Goal: Task Accomplishment & Management: Manage account settings

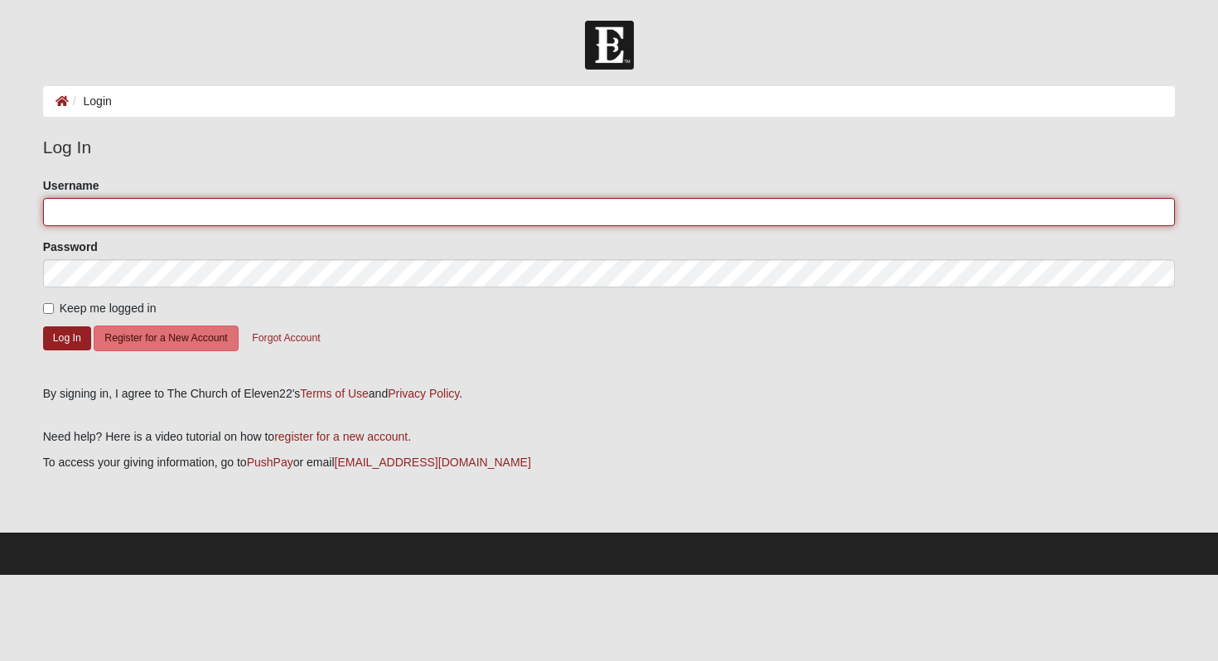
click at [152, 210] on input "Username" at bounding box center [609, 212] width 1133 height 28
type input "[EMAIL_ADDRESS][DOMAIN_NAME]"
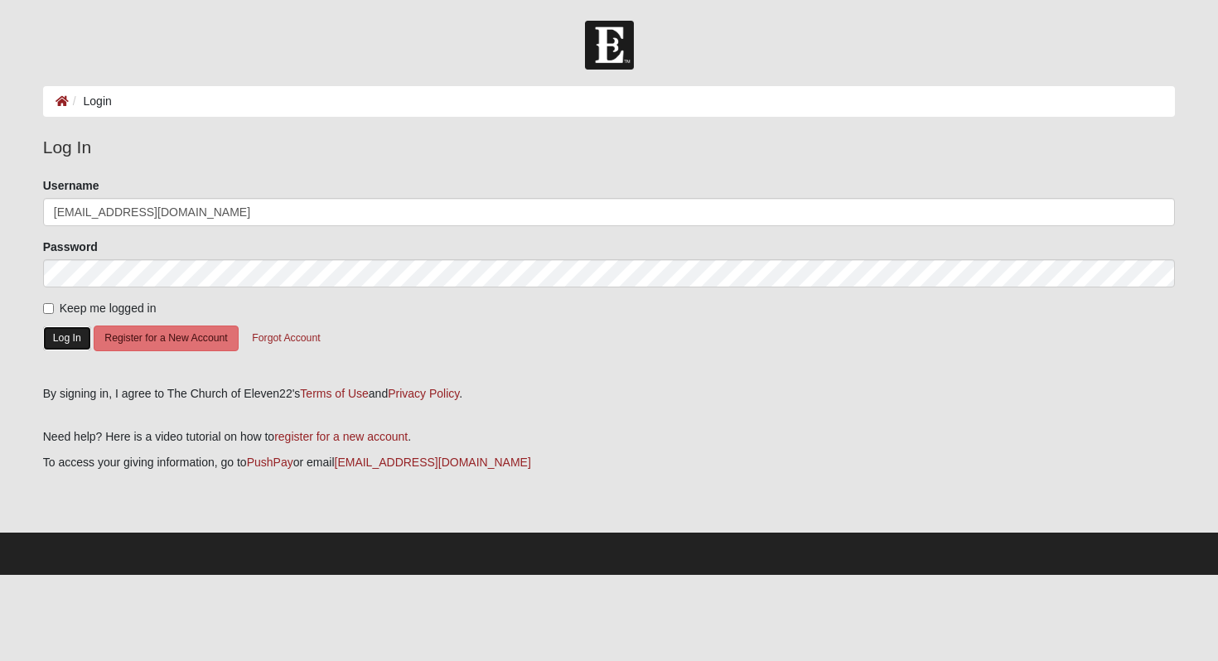
click at [70, 338] on button "Log In" at bounding box center [67, 338] width 48 height 24
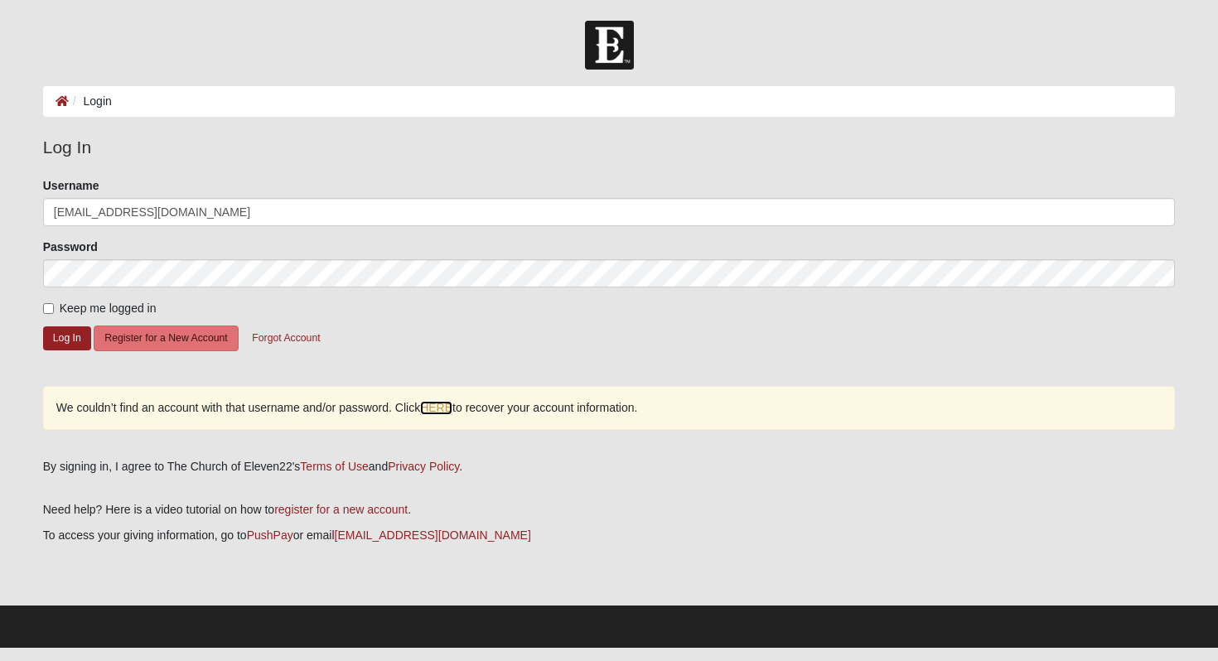
click at [439, 410] on link "HERE" at bounding box center [436, 408] width 32 height 14
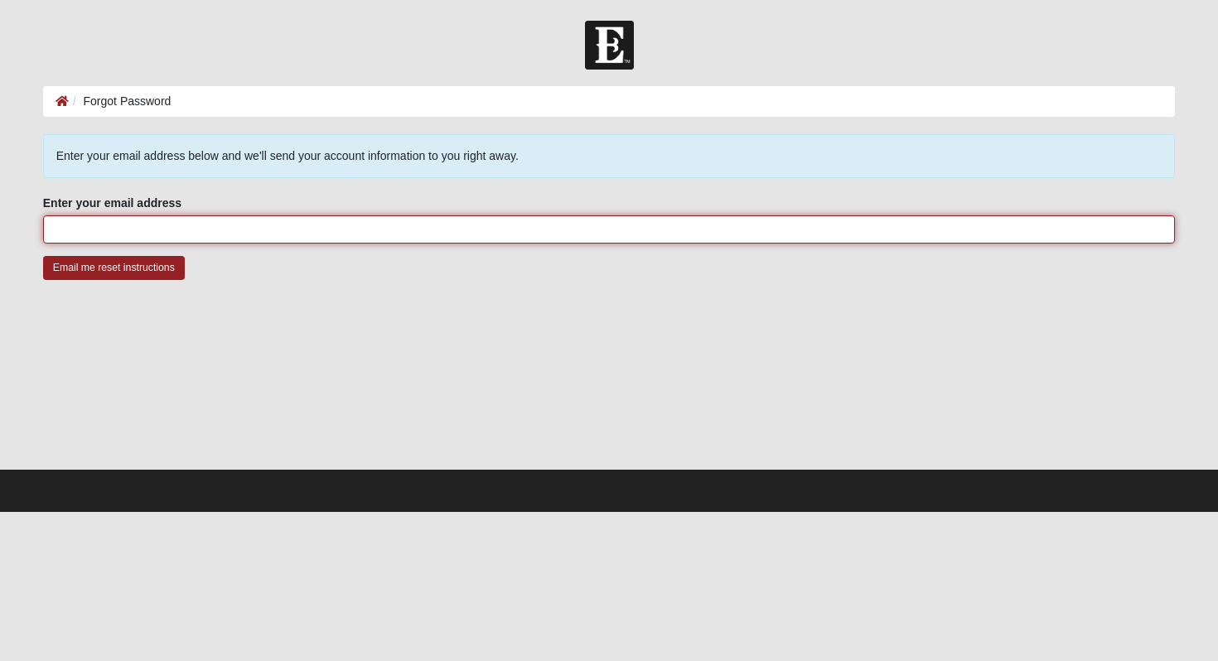
click at [186, 223] on input "Enter your email address" at bounding box center [609, 229] width 1133 height 28
type input "[EMAIL_ADDRESS][DOMAIN_NAME]"
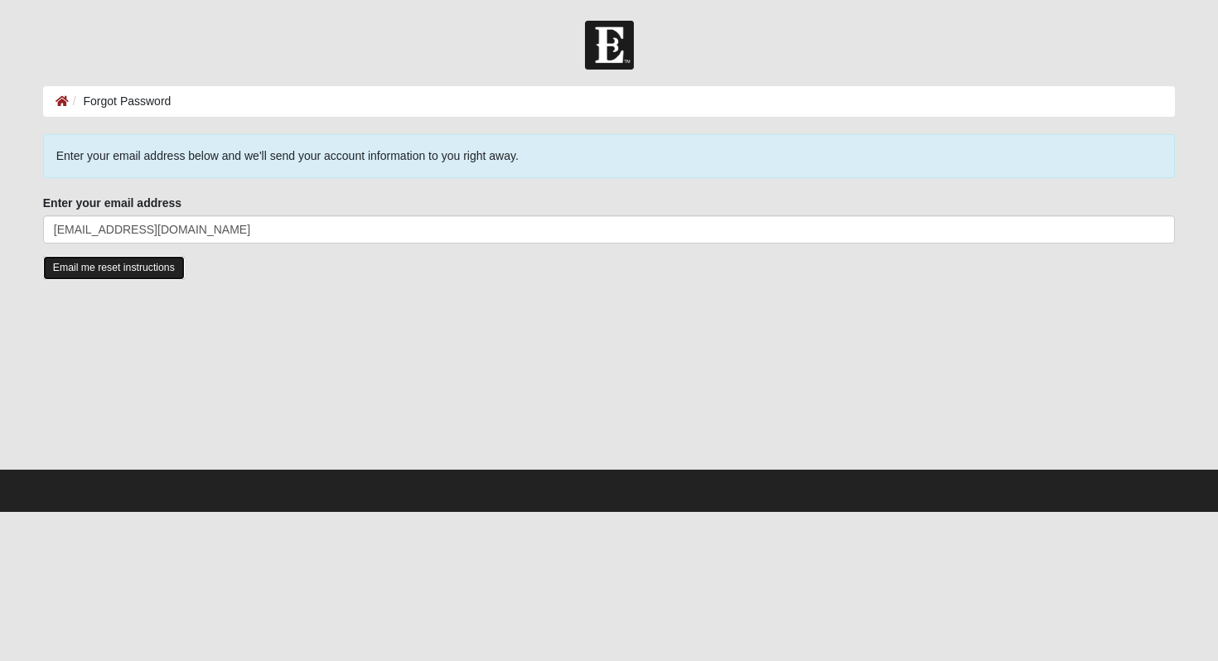
click at [145, 270] on input "Email me reset instructions" at bounding box center [114, 268] width 142 height 24
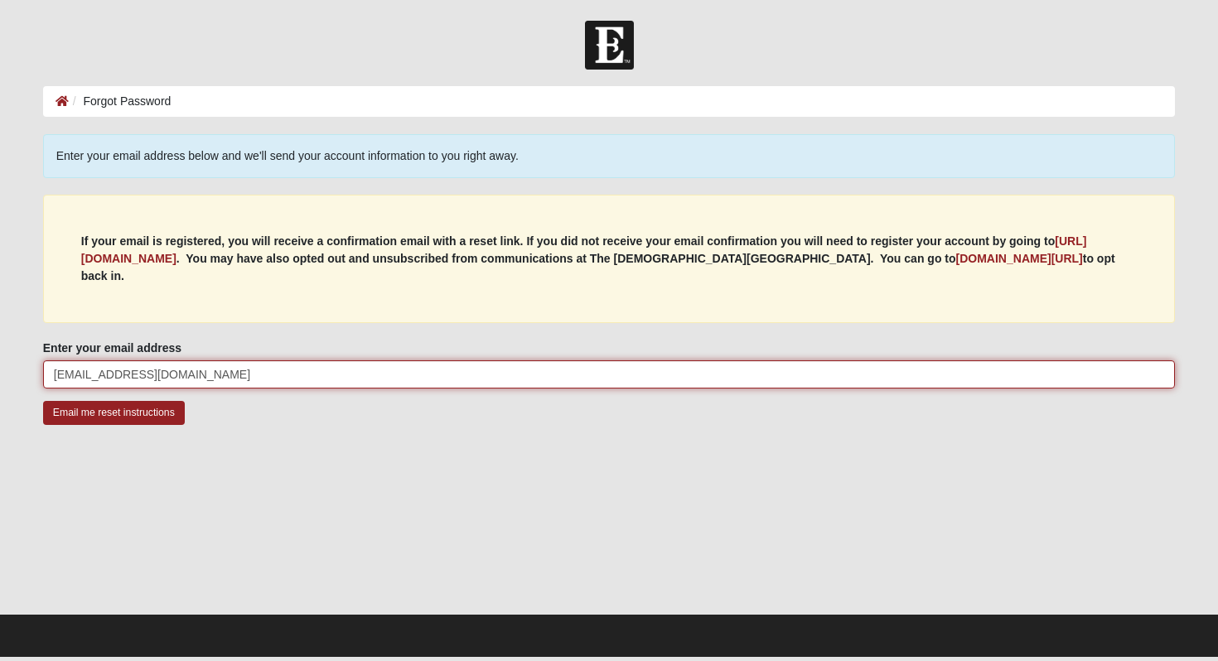
click at [427, 365] on input "[EMAIL_ADDRESS][DOMAIN_NAME]" at bounding box center [609, 374] width 1133 height 28
type input "[EMAIL_ADDRESS][DOMAIN_NAME]"
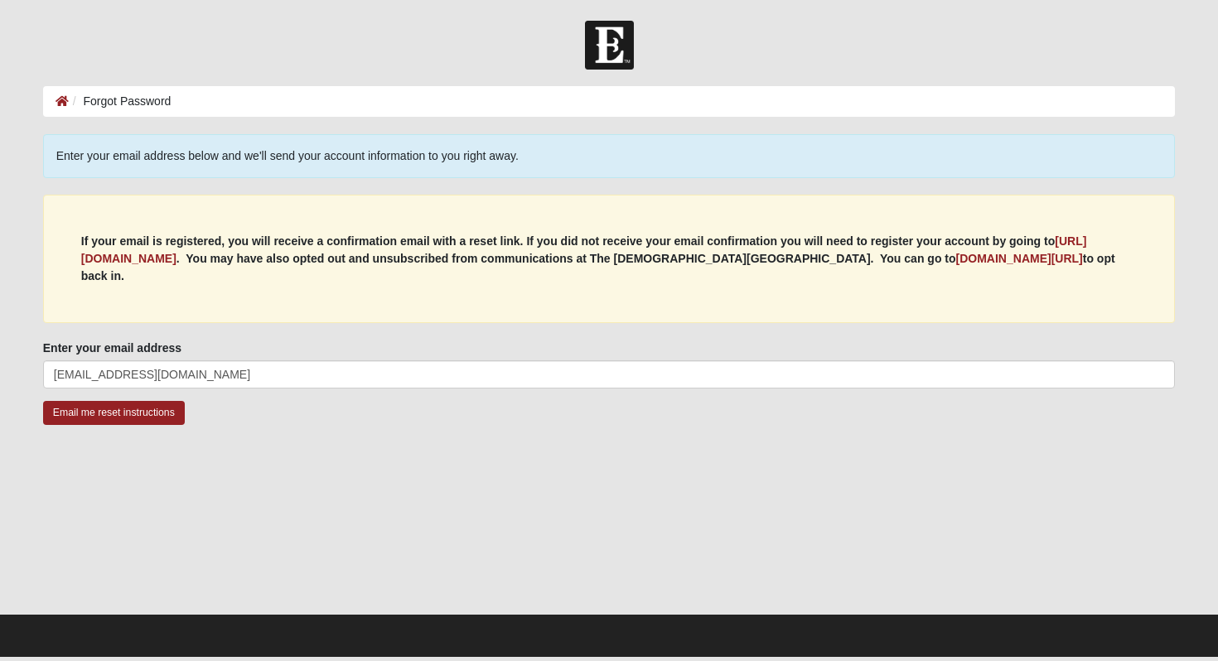
click at [629, 447] on div at bounding box center [609, 530] width 1133 height 166
click at [98, 401] on input "Email me reset instructions" at bounding box center [114, 413] width 142 height 24
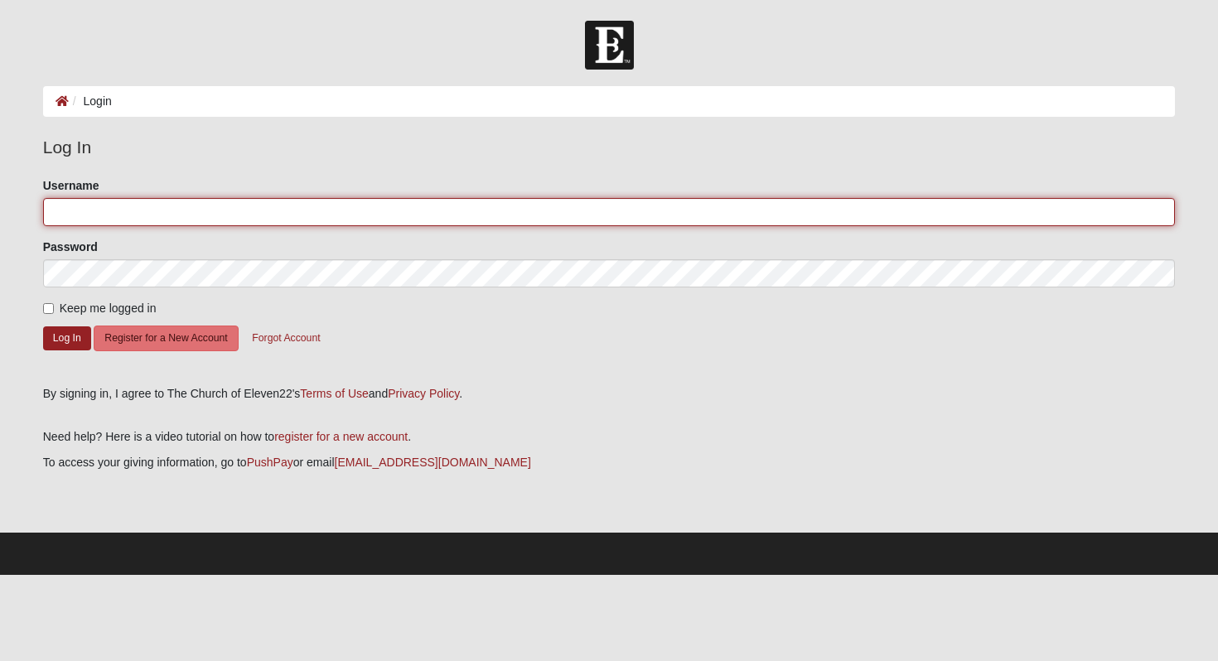
click at [345, 216] on input "Username" at bounding box center [609, 212] width 1133 height 28
type input "[EMAIL_ADDRESS][DOMAIN_NAME]"
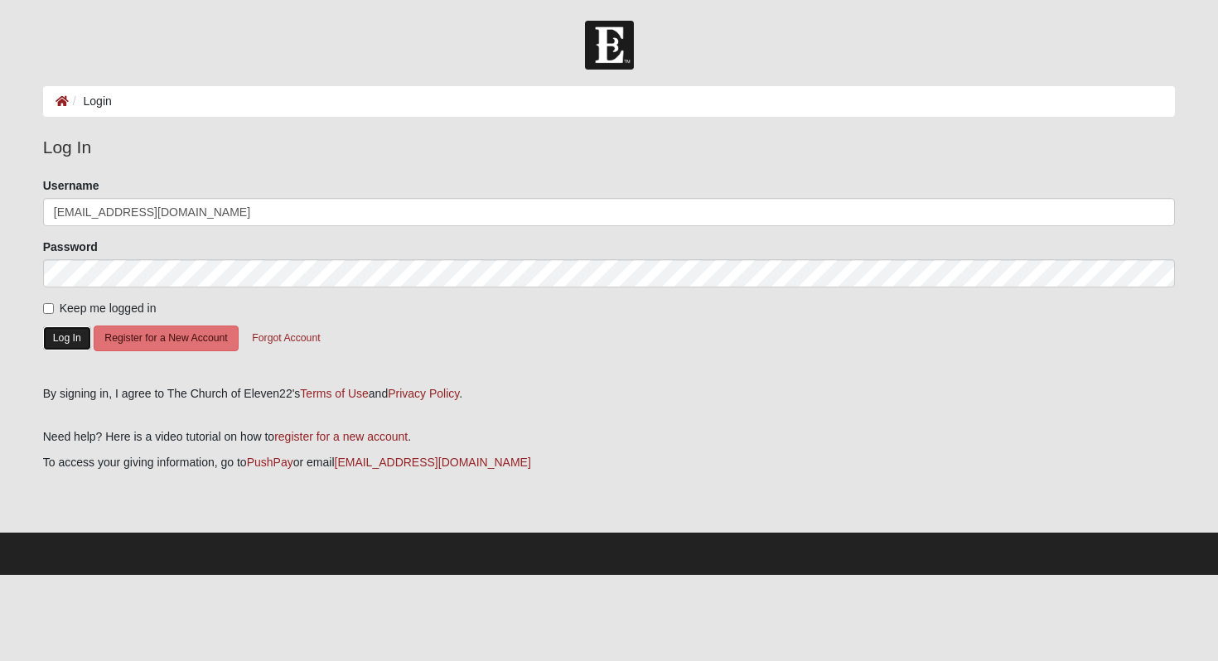
click at [69, 332] on button "Log In" at bounding box center [67, 338] width 48 height 24
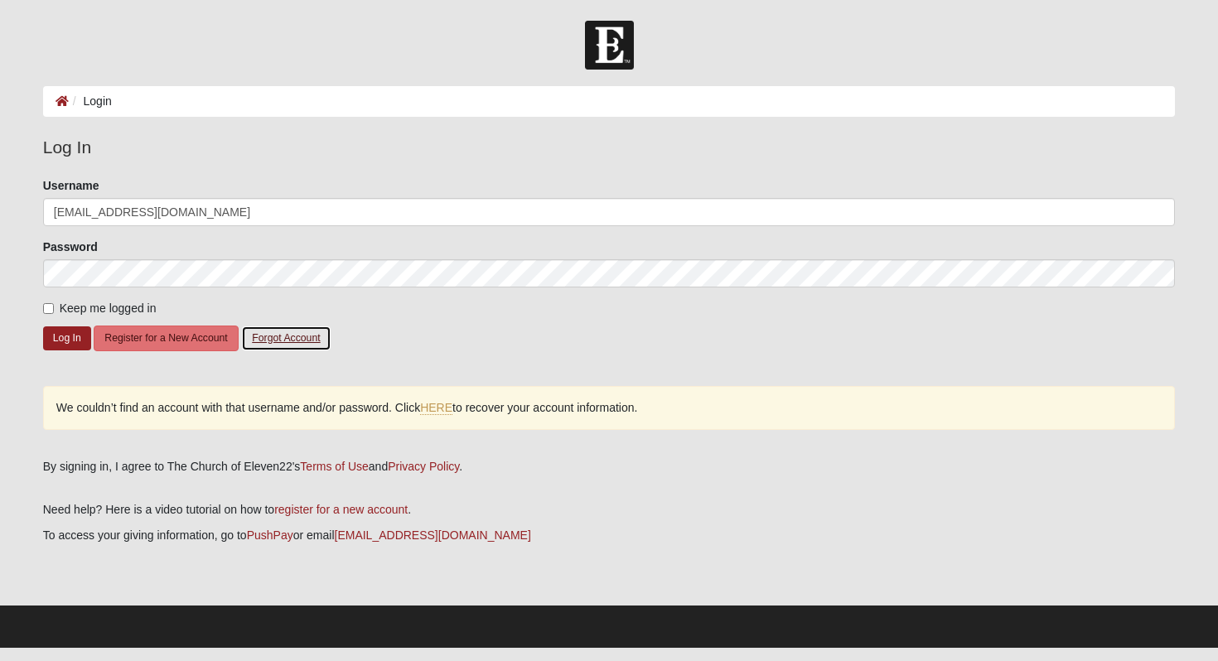
click at [288, 328] on button "Forgot Account" at bounding box center [285, 339] width 89 height 26
